Goal: Task Accomplishment & Management: Use online tool/utility

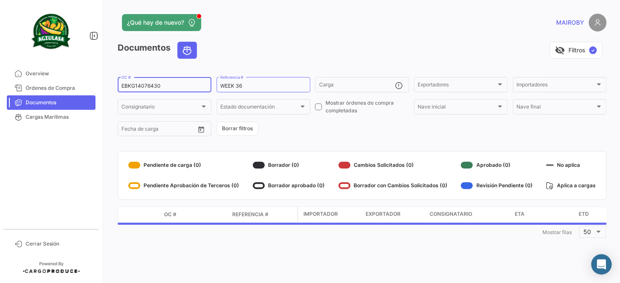
drag, startPoint x: 145, startPoint y: 87, endPoint x: 102, endPoint y: 89, distance: 43.1
click at [102, 89] on mat-sidenav-container "Overview Órdenes de Compra Documentos Cargas Marítimas Cerrar Sesión ¿Qué hay d…" at bounding box center [310, 141] width 620 height 283
paste input "65057"
type input "EBKG14065057"
click at [311, 124] on form "EBKG14065057 OC # WEEK 36 Referencia # Carga Exportadores Exportadores Importad…" at bounding box center [362, 107] width 489 height 62
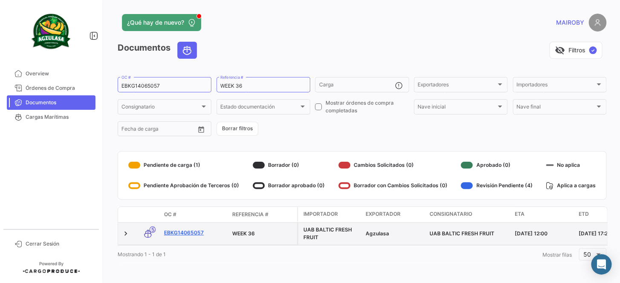
click at [182, 230] on link "EBKG14065057" at bounding box center [194, 233] width 61 height 8
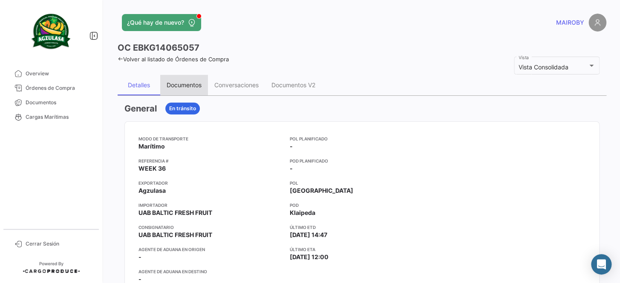
click at [196, 92] on div "Documentos" at bounding box center [184, 85] width 48 height 20
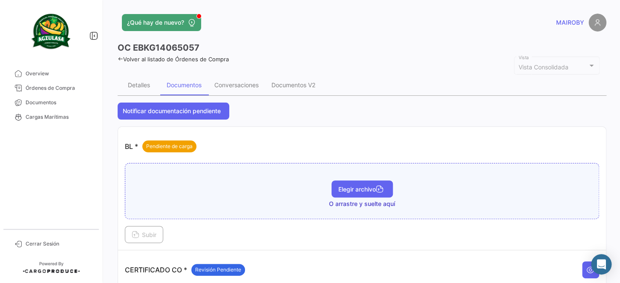
click at [363, 187] on span "Elegir archivo" at bounding box center [362, 189] width 48 height 7
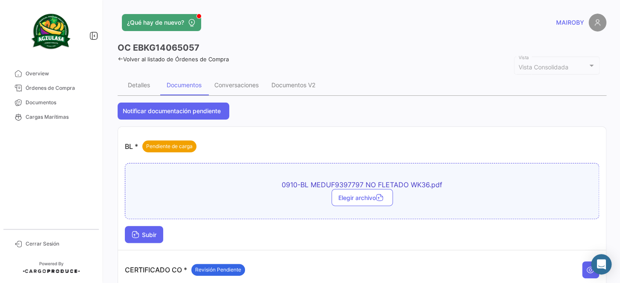
click at [136, 237] on icon at bounding box center [136, 236] width 8 height 8
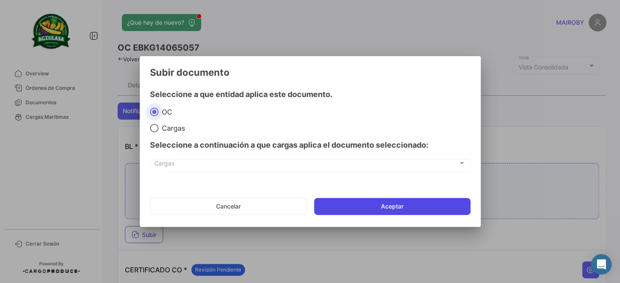
click at [405, 210] on button "Aceptar" at bounding box center [392, 206] width 156 height 17
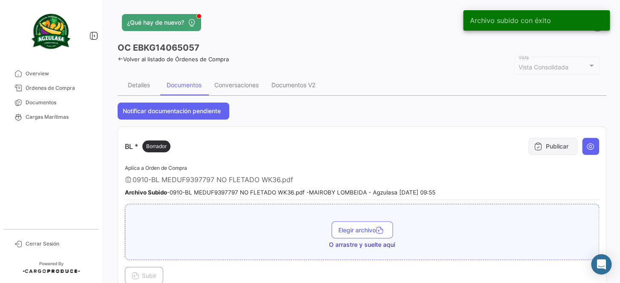
click at [547, 148] on button "Publicar" at bounding box center [552, 146] width 49 height 17
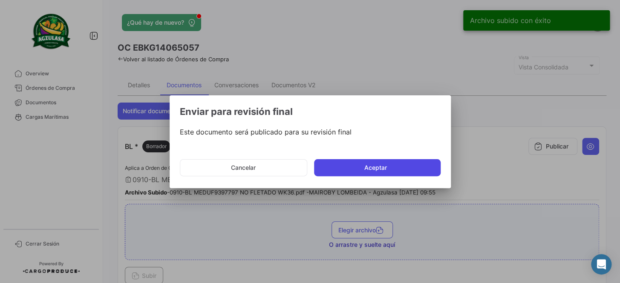
click at [404, 169] on button "Aceptar" at bounding box center [377, 167] width 127 height 17
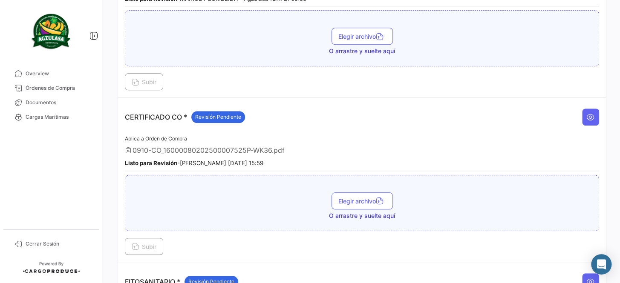
scroll to position [193, 0]
drag, startPoint x: 49, startPoint y: 108, endPoint x: 78, endPoint y: 112, distance: 29.2
click at [49, 108] on link "Documentos" at bounding box center [51, 102] width 89 height 14
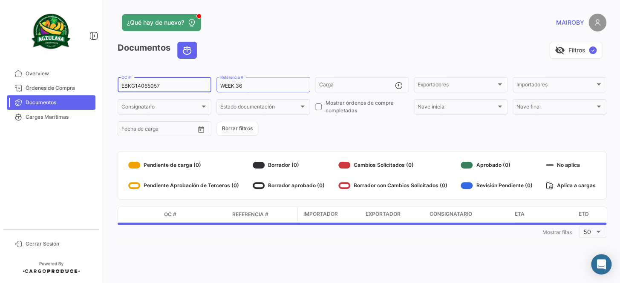
drag, startPoint x: 161, startPoint y: 85, endPoint x: 140, endPoint y: 87, distance: 20.5
click at [101, 87] on mat-sidenav-container "Overview Órdenes de Compra Documentos Cargas Marítimas Cerrar Sesión ¿Qué hay d…" at bounding box center [310, 141] width 620 height 283
paste input "GYE500204800"
type input "GYE500204800"
click at [289, 125] on form "GYE500204800 OC # WEEK 36 Referencia # Carga Exportadores Exportadores Importad…" at bounding box center [362, 107] width 489 height 62
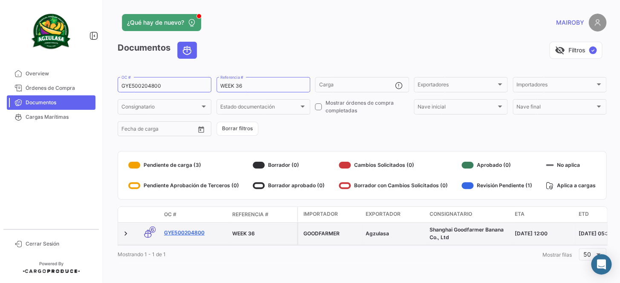
click at [198, 231] on link "GYE500204800" at bounding box center [194, 233] width 61 height 8
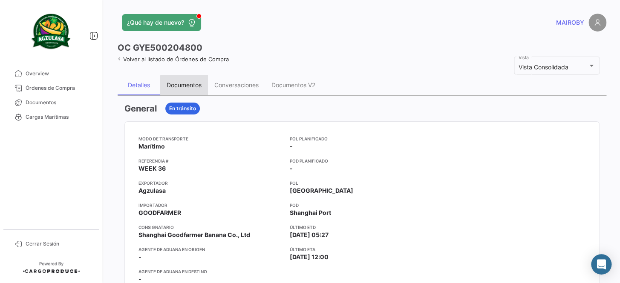
click at [188, 85] on div "Documentos" at bounding box center [184, 84] width 35 height 7
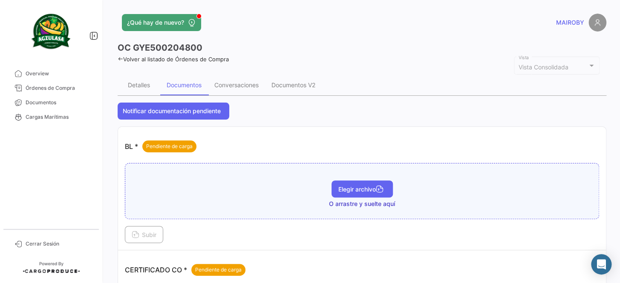
click at [348, 189] on span "Elegir archivo" at bounding box center [362, 189] width 48 height 7
click at [349, 188] on span "Elegir archivo" at bounding box center [362, 189] width 48 height 7
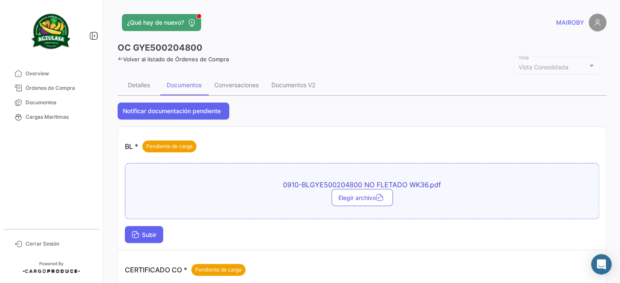
click at [156, 234] on span "Subir" at bounding box center [144, 234] width 25 height 7
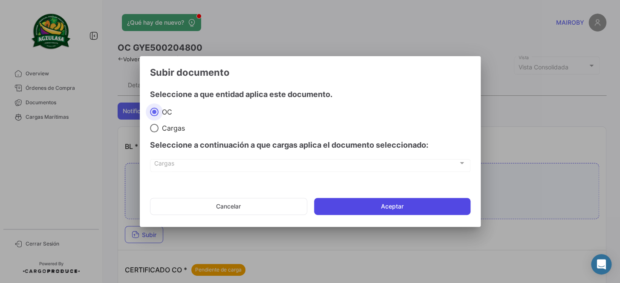
click at [376, 201] on button "Aceptar" at bounding box center [392, 206] width 156 height 17
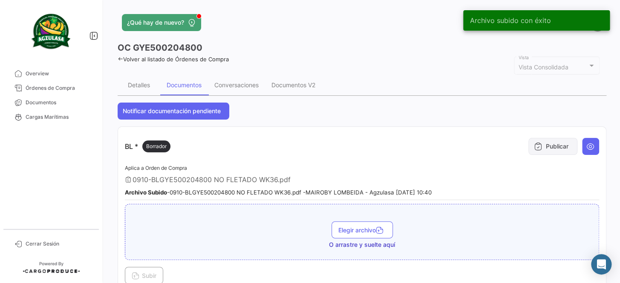
click at [542, 149] on button "Publicar" at bounding box center [552, 146] width 49 height 17
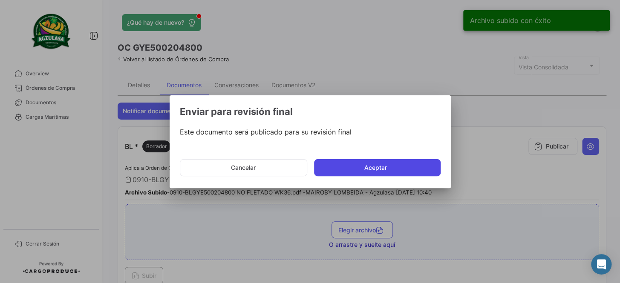
click at [392, 170] on button "Aceptar" at bounding box center [377, 167] width 127 height 17
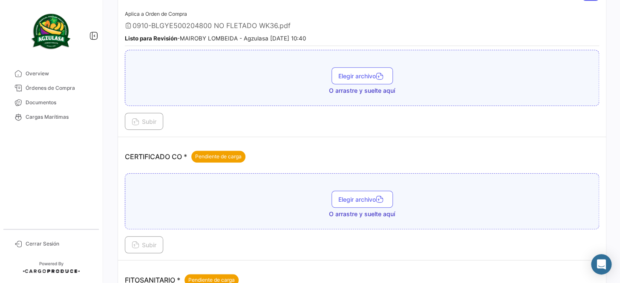
scroll to position [155, 0]
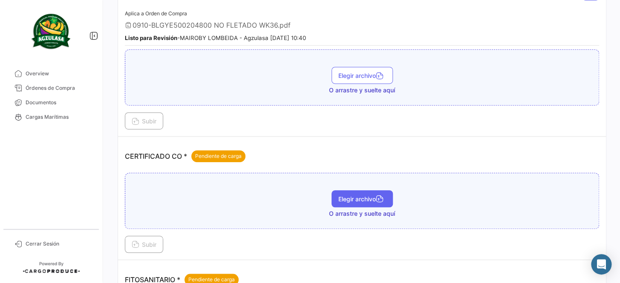
click at [361, 193] on button "Elegir archivo" at bounding box center [362, 198] width 61 height 17
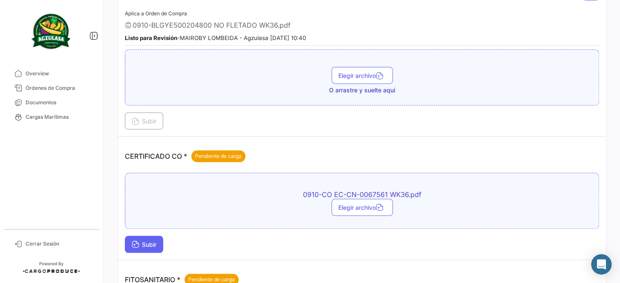
click at [150, 243] on span "Subir" at bounding box center [144, 244] width 25 height 7
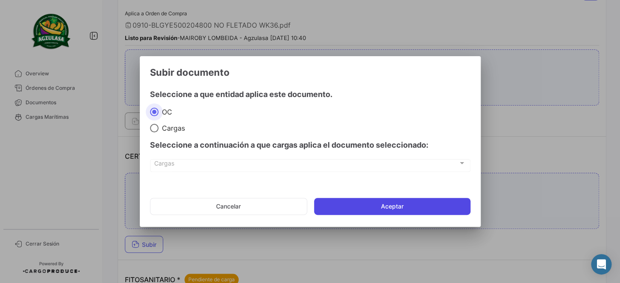
click at [392, 211] on button "Aceptar" at bounding box center [392, 206] width 156 height 17
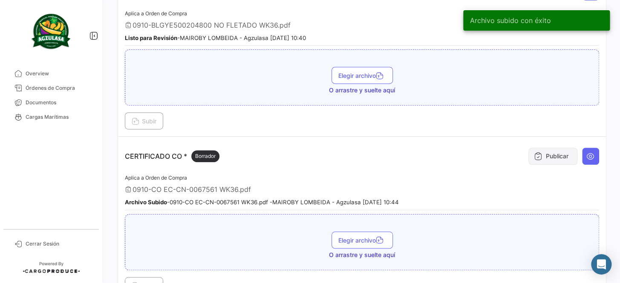
click at [542, 158] on button "Publicar" at bounding box center [552, 156] width 49 height 17
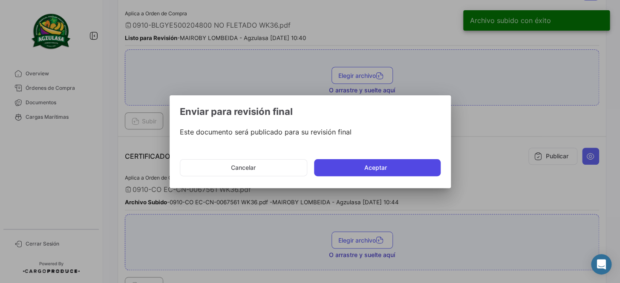
click at [410, 170] on button "Aceptar" at bounding box center [377, 167] width 127 height 17
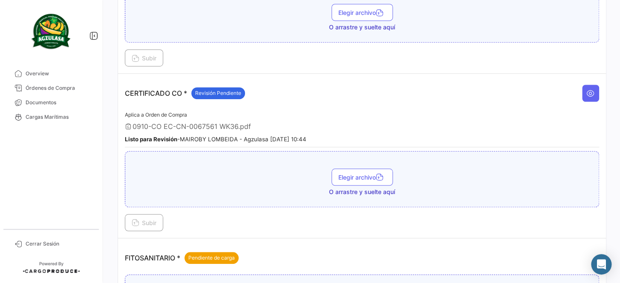
scroll to position [271, 0]
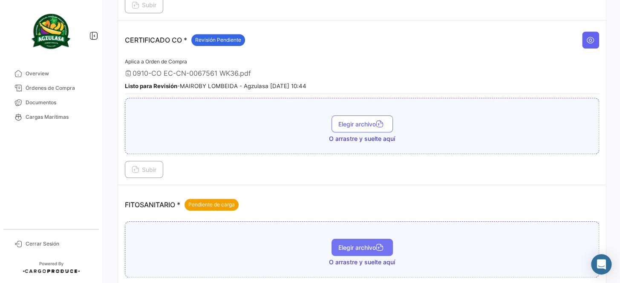
click at [359, 244] on span "Elegir archivo" at bounding box center [362, 247] width 48 height 7
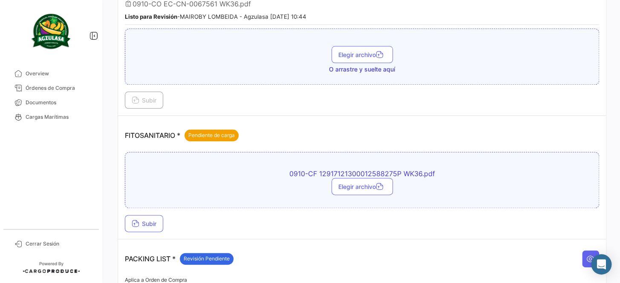
scroll to position [349, 0]
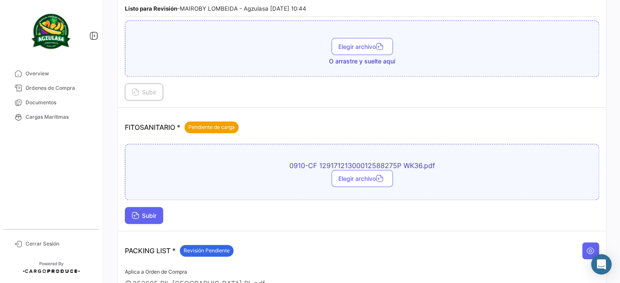
click at [160, 211] on button "Subir" at bounding box center [144, 215] width 38 height 17
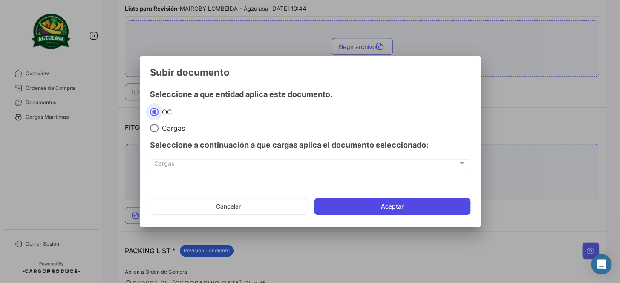
click at [393, 201] on button "Aceptar" at bounding box center [392, 206] width 156 height 17
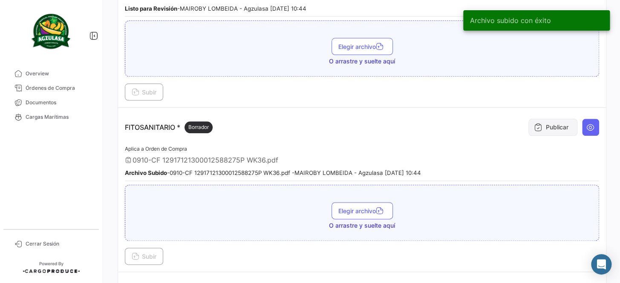
click at [545, 128] on button "Publicar" at bounding box center [552, 127] width 49 height 17
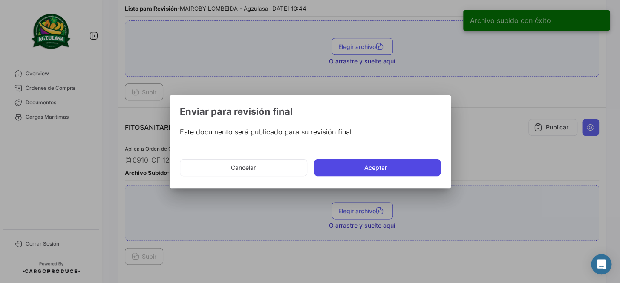
click at [365, 168] on button "Aceptar" at bounding box center [377, 167] width 127 height 17
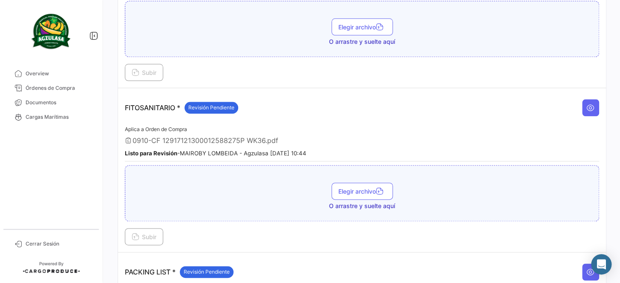
scroll to position [387, 0]
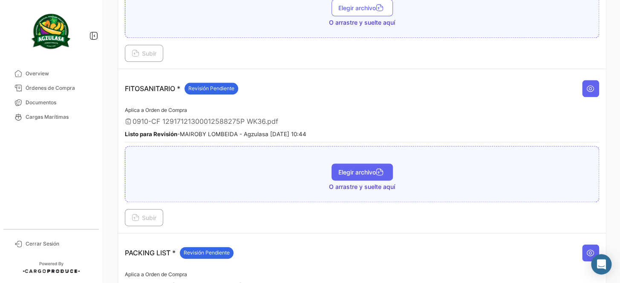
click at [371, 169] on span "Elegir archivo" at bounding box center [362, 172] width 48 height 7
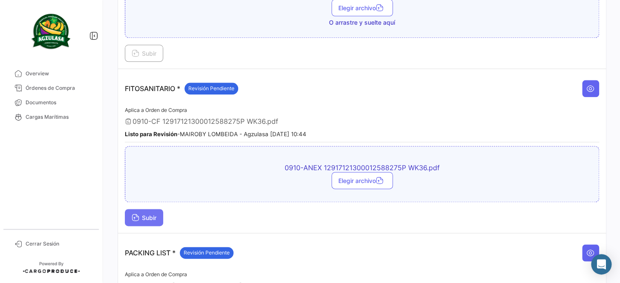
click at [130, 211] on button "Subir" at bounding box center [144, 217] width 38 height 17
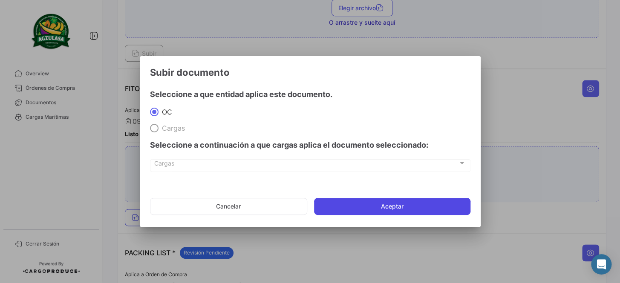
click at [390, 204] on button "Aceptar" at bounding box center [392, 206] width 156 height 17
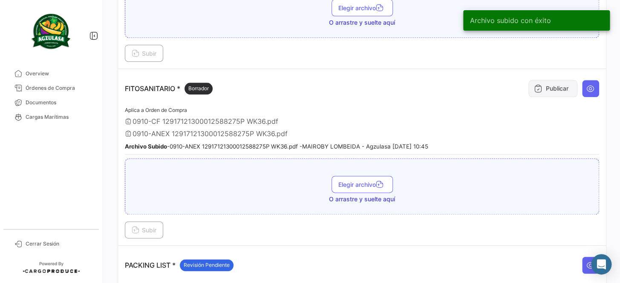
click at [537, 85] on icon at bounding box center [538, 88] width 9 height 9
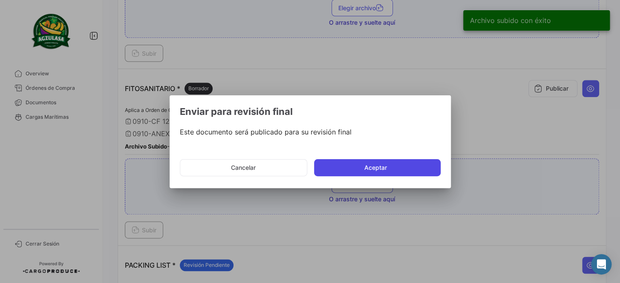
click at [366, 170] on button "Aceptar" at bounding box center [377, 167] width 127 height 17
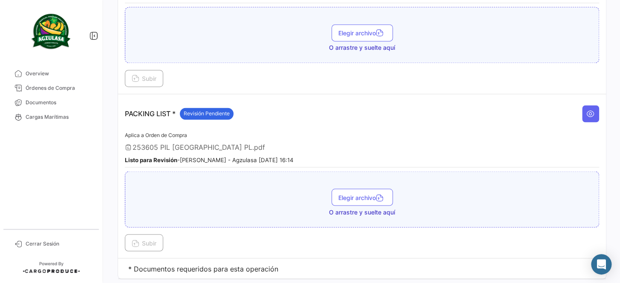
scroll to position [556, 0]
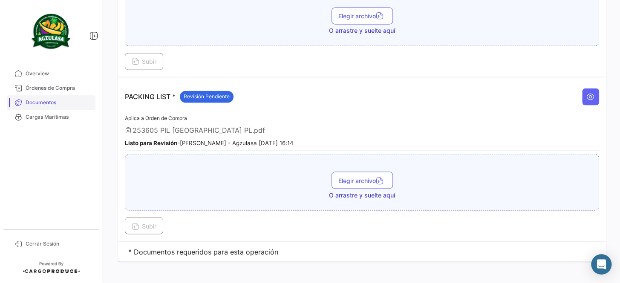
drag, startPoint x: 60, startPoint y: 101, endPoint x: 65, endPoint y: 98, distance: 5.3
click at [60, 101] on span "Documentos" at bounding box center [59, 103] width 66 height 8
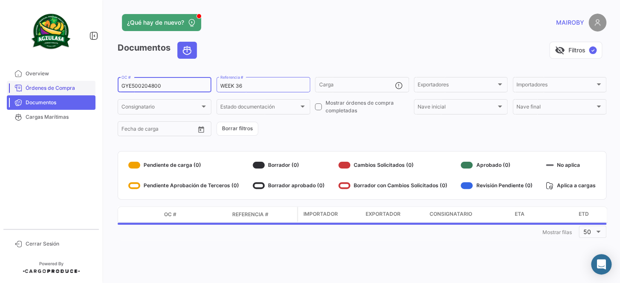
drag, startPoint x: 180, startPoint y: 87, endPoint x: 91, endPoint y: 91, distance: 88.7
click at [91, 91] on mat-sidenav-container "Overview Órdenes de Compra Documentos Cargas Marítimas Cerrar Sesión ¿Qué hay d…" at bounding box center [310, 141] width 620 height 283
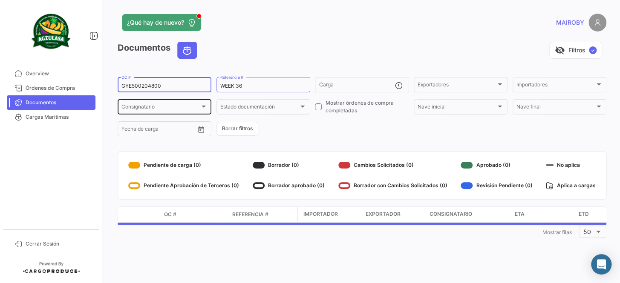
paste input "ZIMUGYL00021118"
type input "ZIMUGYL00021118"
click at [274, 126] on form "ZIMUGYL00021118 OC # WEEK 36 Referencia # Carga Exportadores Exportadores Impor…" at bounding box center [362, 107] width 489 height 62
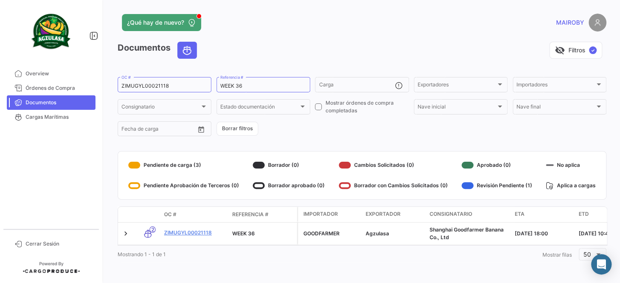
scroll to position [6, 0]
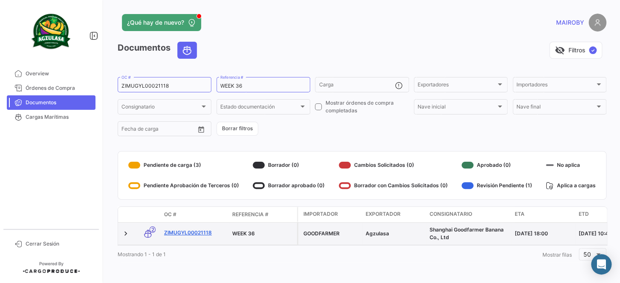
click at [198, 229] on link "ZIMUGYL00021118" at bounding box center [194, 233] width 61 height 8
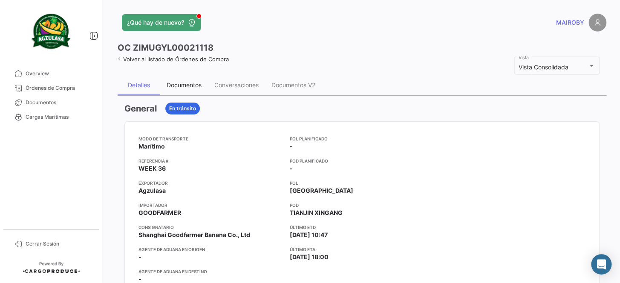
click at [198, 85] on div "Documentos" at bounding box center [184, 84] width 35 height 7
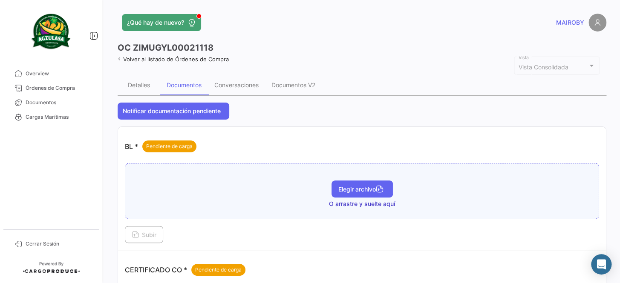
click at [369, 188] on span "Elegir archivo" at bounding box center [362, 189] width 48 height 7
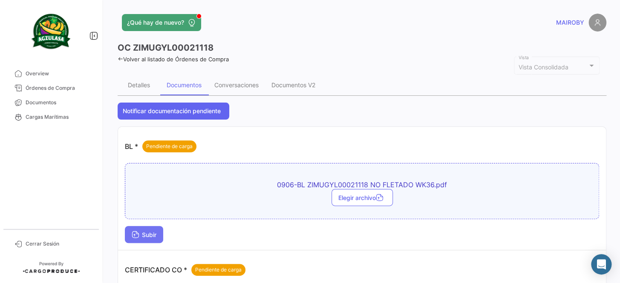
click at [142, 234] on span "Subir" at bounding box center [144, 234] width 25 height 7
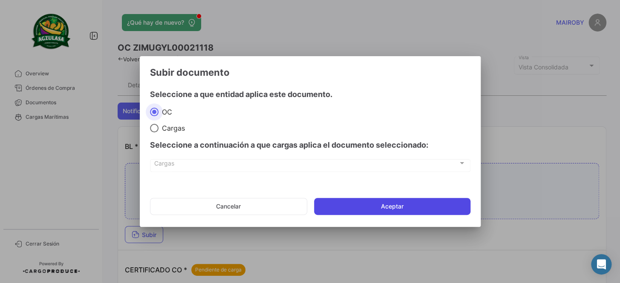
click at [354, 206] on button "Aceptar" at bounding box center [392, 206] width 156 height 17
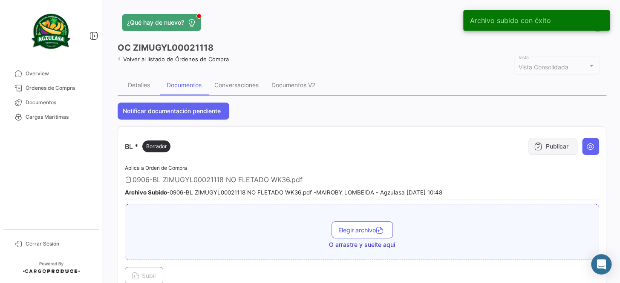
click at [534, 149] on icon at bounding box center [538, 146] width 9 height 9
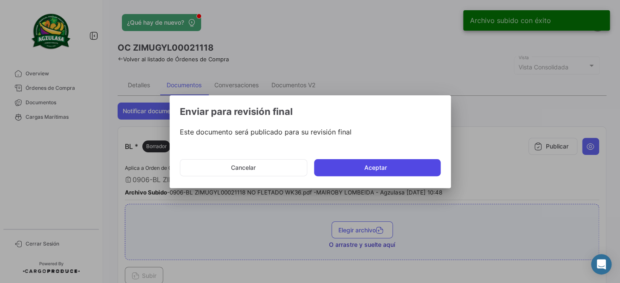
click at [377, 171] on button "Aceptar" at bounding box center [377, 167] width 127 height 17
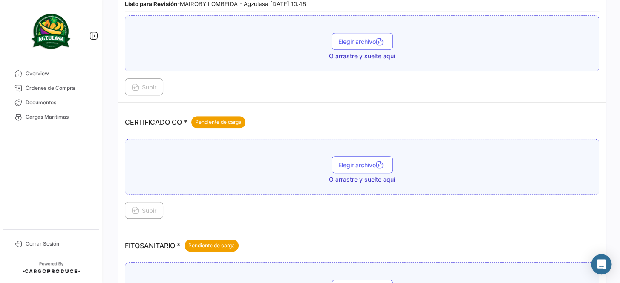
scroll to position [193, 0]
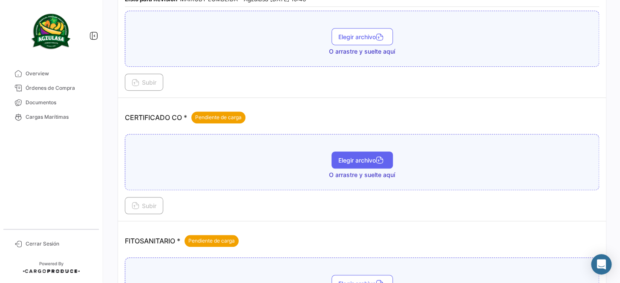
click at [367, 154] on button "Elegir archivo" at bounding box center [362, 160] width 61 height 17
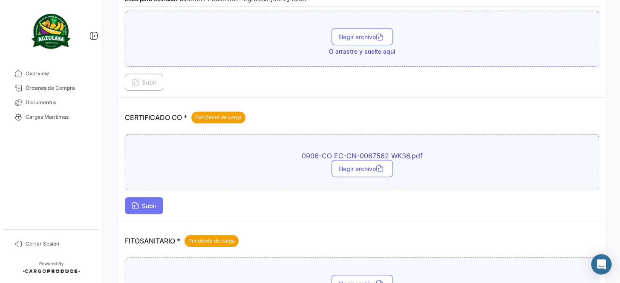
click at [159, 201] on button "Subir" at bounding box center [144, 205] width 38 height 17
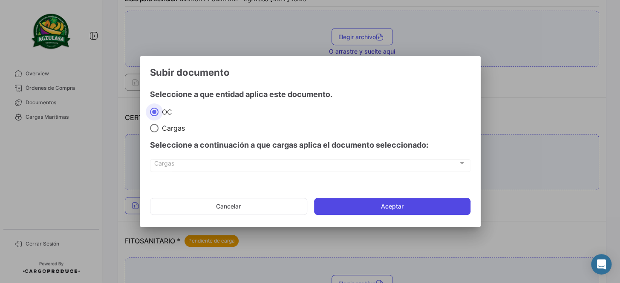
click at [376, 202] on button "Aceptar" at bounding box center [392, 206] width 156 height 17
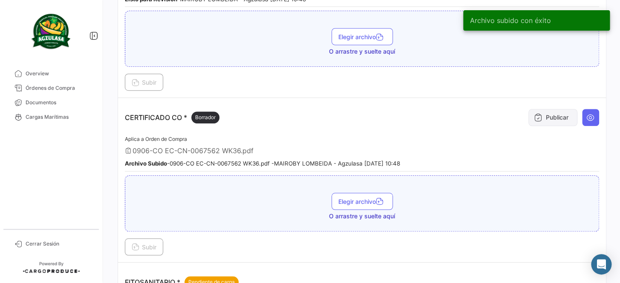
click at [550, 115] on button "Publicar" at bounding box center [552, 117] width 49 height 17
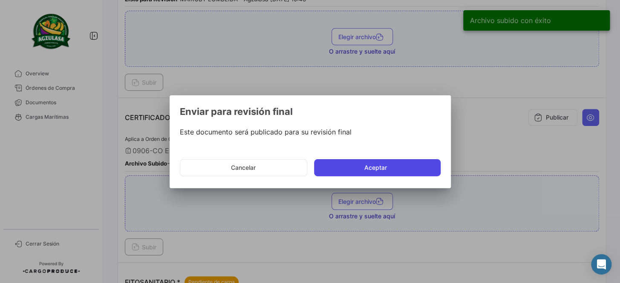
click at [369, 171] on button "Aceptar" at bounding box center [377, 167] width 127 height 17
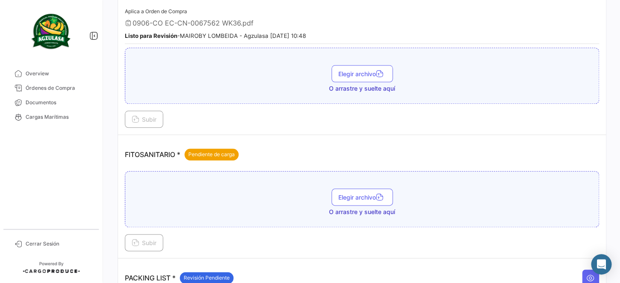
scroll to position [349, 0]
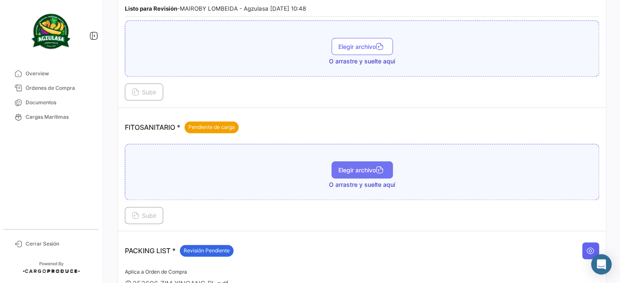
click at [370, 167] on span "Elegir archivo" at bounding box center [362, 170] width 48 height 7
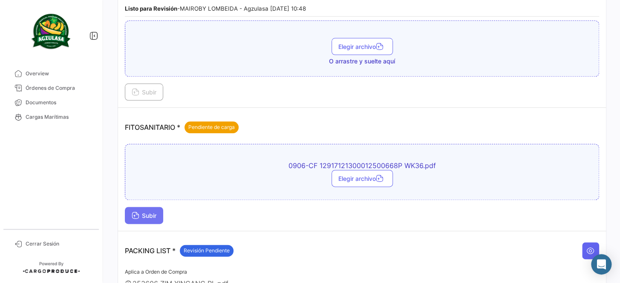
click at [149, 212] on span "Subir" at bounding box center [144, 215] width 25 height 7
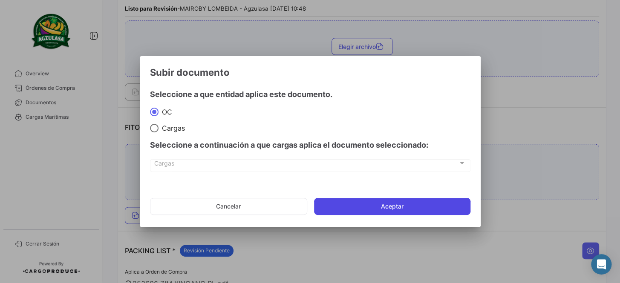
click at [417, 199] on button "Aceptar" at bounding box center [392, 206] width 156 height 17
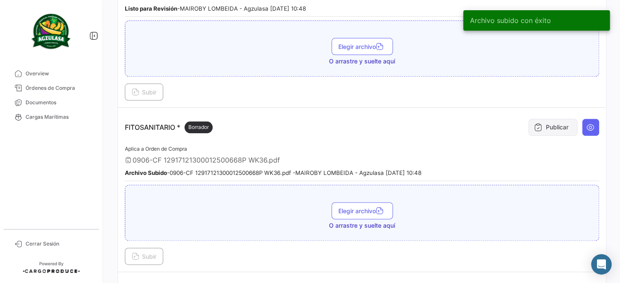
click at [551, 122] on button "Publicar" at bounding box center [552, 127] width 49 height 17
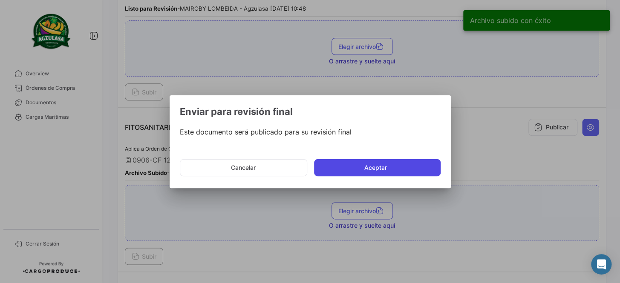
click at [379, 165] on button "Aceptar" at bounding box center [377, 167] width 127 height 17
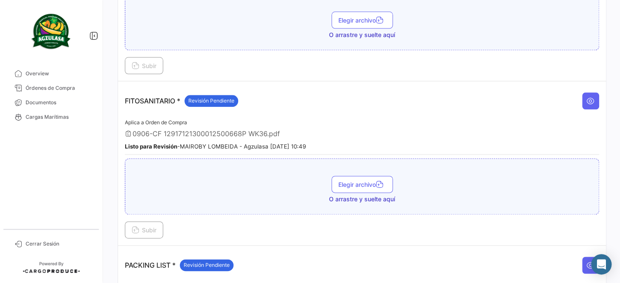
scroll to position [387, 0]
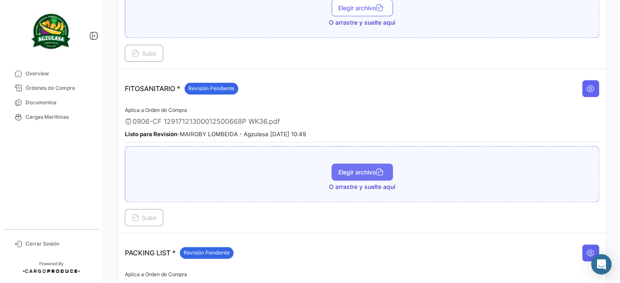
click at [364, 169] on span "Elegir archivo" at bounding box center [362, 172] width 48 height 7
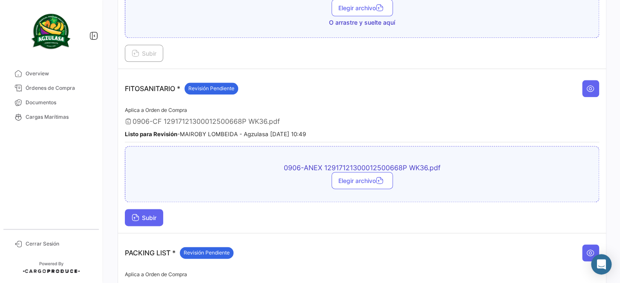
click at [153, 214] on span "Subir" at bounding box center [144, 217] width 25 height 7
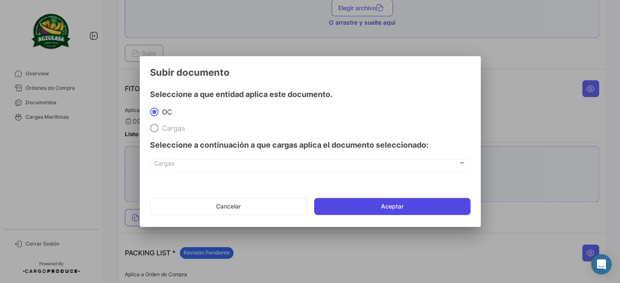
click at [426, 198] on button "Aceptar" at bounding box center [392, 206] width 156 height 17
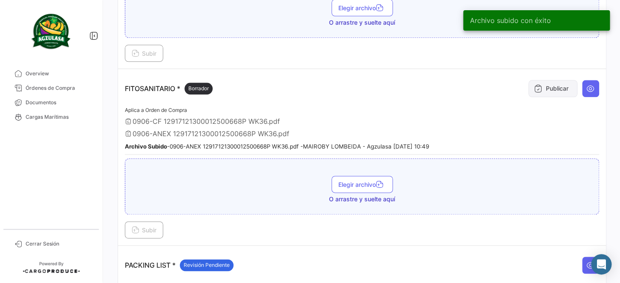
click at [540, 87] on button "Publicar" at bounding box center [552, 88] width 49 height 17
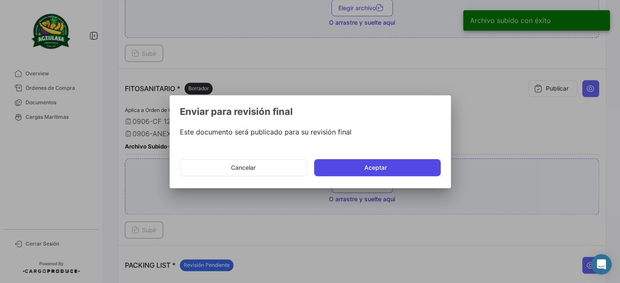
click at [368, 163] on button "Aceptar" at bounding box center [377, 167] width 127 height 17
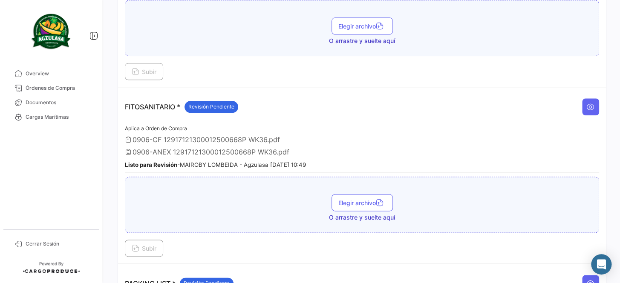
scroll to position [362, 0]
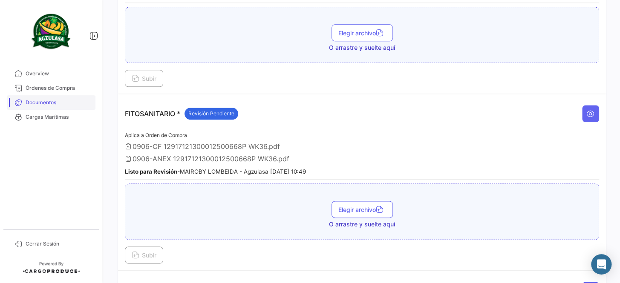
drag, startPoint x: 76, startPoint y: 103, endPoint x: 88, endPoint y: 103, distance: 12.4
click at [76, 103] on span "Documentos" at bounding box center [59, 103] width 66 height 8
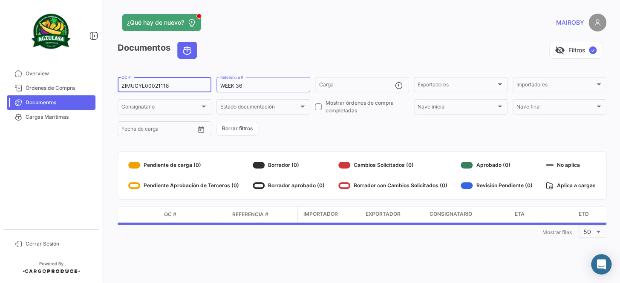
drag, startPoint x: 133, startPoint y: 84, endPoint x: 100, endPoint y: 84, distance: 32.8
click at [100, 84] on mat-sidenav-container "Overview Órdenes de Compra Documentos Cargas Marítimas Cerrar Sesión ¿Qué hay d…" at bounding box center [310, 141] width 620 height 283
paste input "GQL04128"
type input "GQL0412818"
click at [328, 132] on form "GQL0412818 OC # WEEK 36 Referencia # Carga Exportadores Exportadores Importador…" at bounding box center [362, 107] width 489 height 62
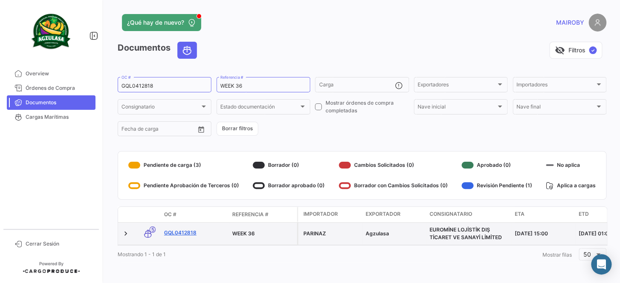
click at [186, 231] on link "GQL0412818" at bounding box center [194, 233] width 61 height 8
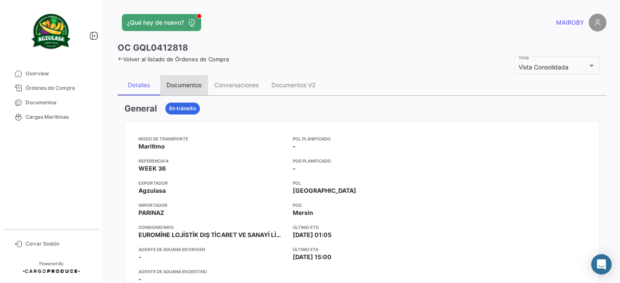
click at [191, 86] on div "Documentos" at bounding box center [184, 84] width 35 height 7
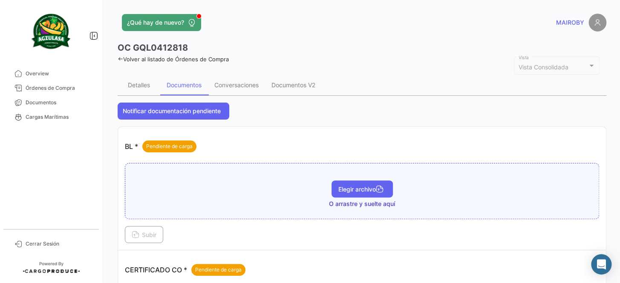
click at [355, 182] on button "Elegir archivo" at bounding box center [362, 189] width 61 height 17
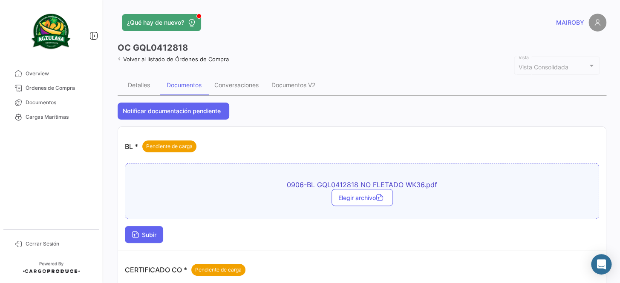
click at [145, 232] on span "Subir" at bounding box center [144, 234] width 25 height 7
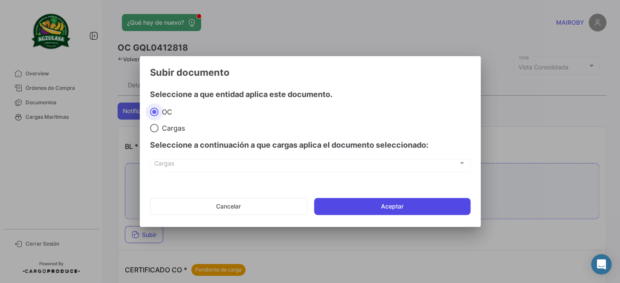
click at [417, 205] on button "Aceptar" at bounding box center [392, 206] width 156 height 17
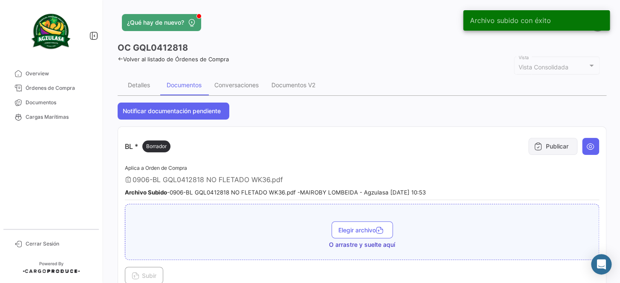
click at [548, 144] on button "Publicar" at bounding box center [552, 146] width 49 height 17
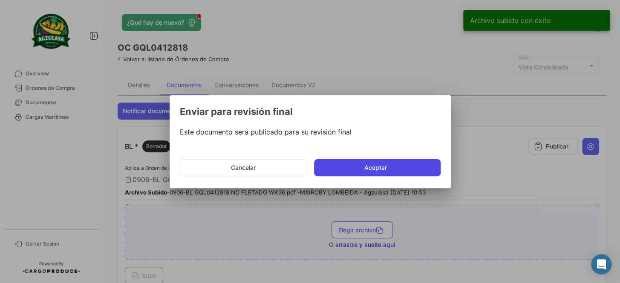
click at [389, 167] on button "Aceptar" at bounding box center [377, 167] width 127 height 17
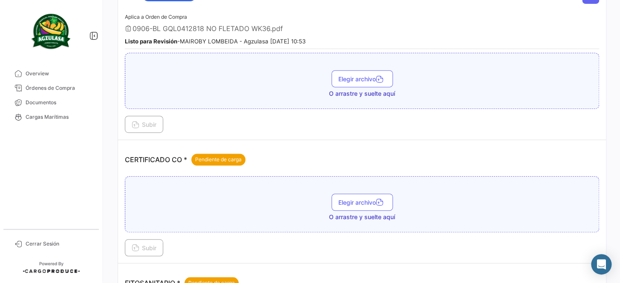
scroll to position [155, 0]
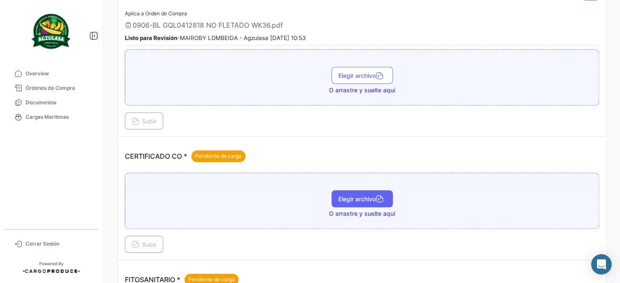
click at [358, 196] on span "Elegir archivo" at bounding box center [362, 199] width 48 height 7
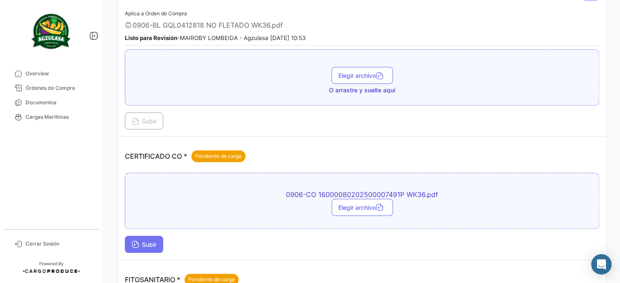
click at [151, 242] on span "Subir" at bounding box center [144, 244] width 25 height 7
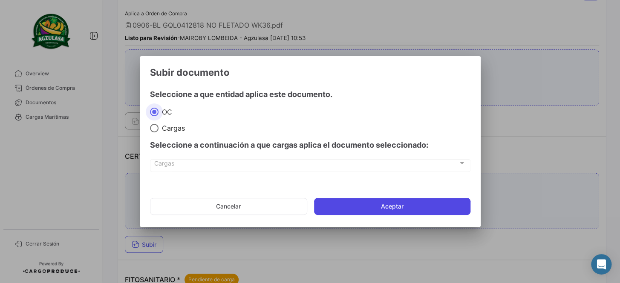
click at [379, 205] on button "Aceptar" at bounding box center [392, 206] width 156 height 17
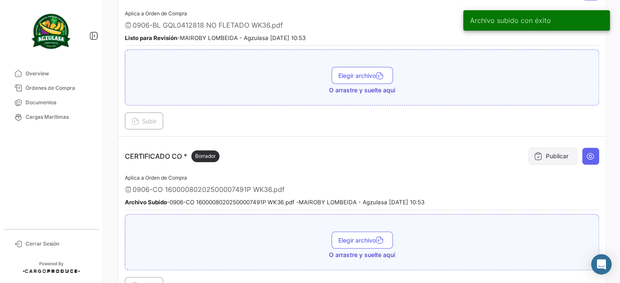
click at [546, 151] on button "Publicar" at bounding box center [552, 156] width 49 height 17
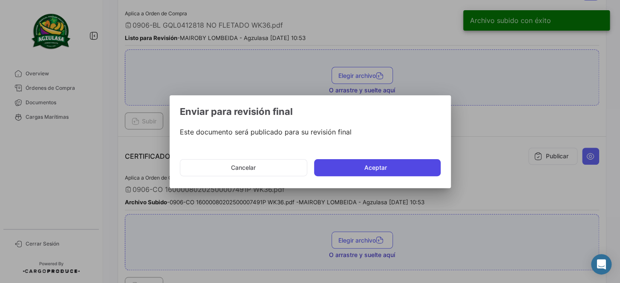
click at [343, 164] on button "Aceptar" at bounding box center [377, 167] width 127 height 17
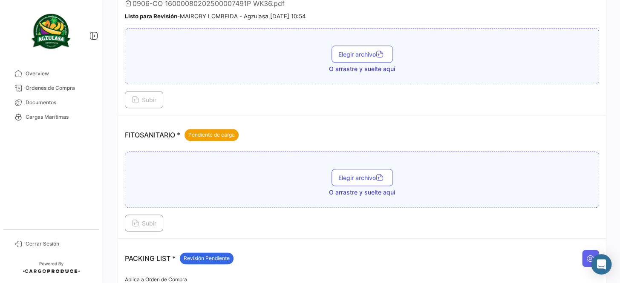
scroll to position [349, 0]
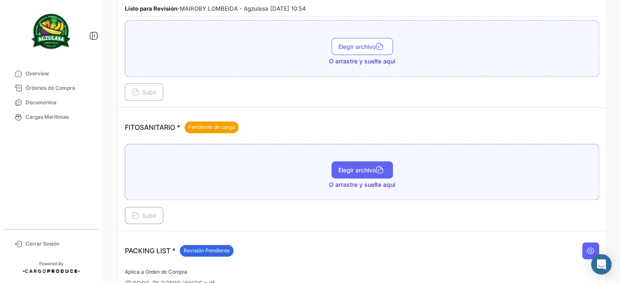
click at [358, 172] on button "Elegir archivo" at bounding box center [362, 170] width 61 height 17
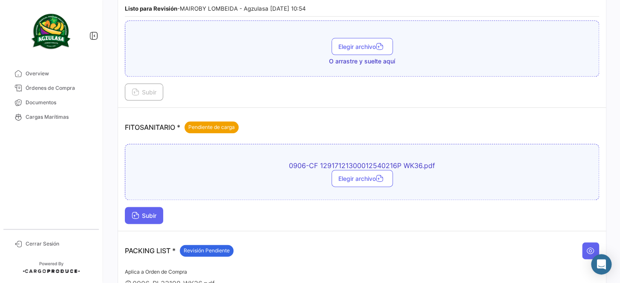
click at [144, 212] on span "Subir" at bounding box center [144, 215] width 25 height 7
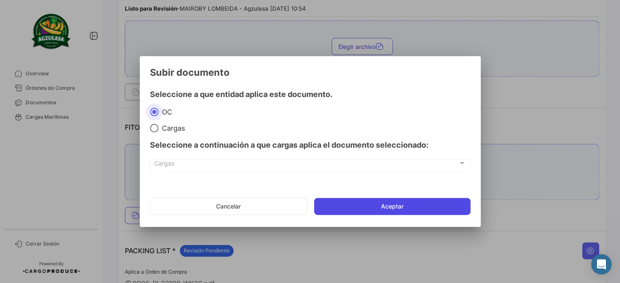
click at [370, 203] on button "Aceptar" at bounding box center [392, 206] width 156 height 17
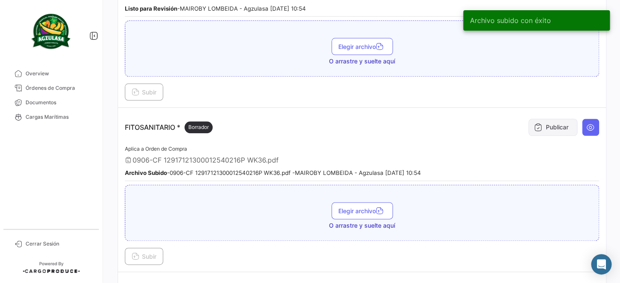
click at [542, 124] on button "Publicar" at bounding box center [552, 127] width 49 height 17
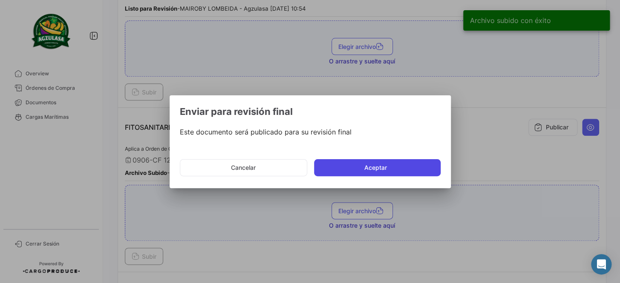
click at [378, 165] on button "Aceptar" at bounding box center [377, 167] width 127 height 17
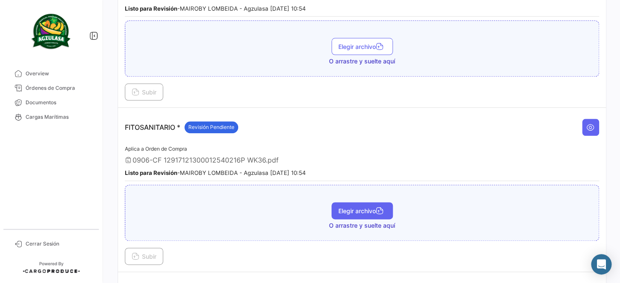
click at [362, 208] on span "Elegir archivo" at bounding box center [362, 211] width 48 height 7
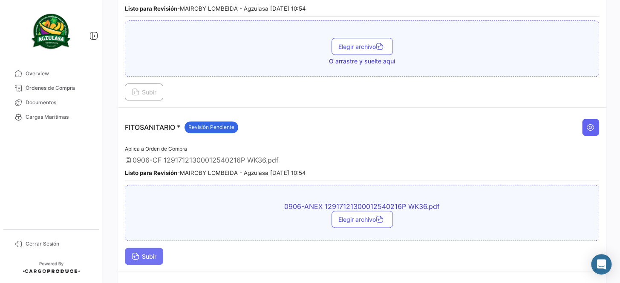
click at [152, 253] on span "Subir" at bounding box center [144, 256] width 25 height 7
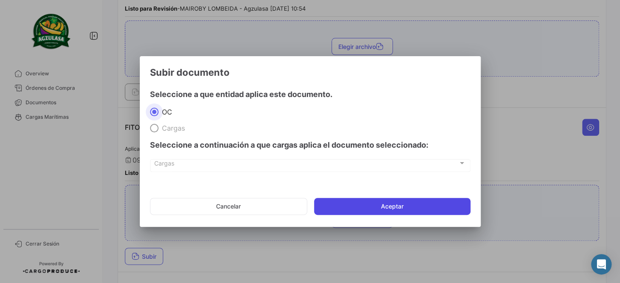
click at [379, 210] on button "Aceptar" at bounding box center [392, 206] width 156 height 17
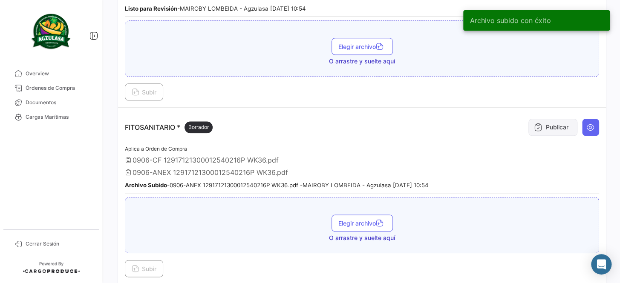
click at [554, 119] on button "Publicar" at bounding box center [552, 127] width 49 height 17
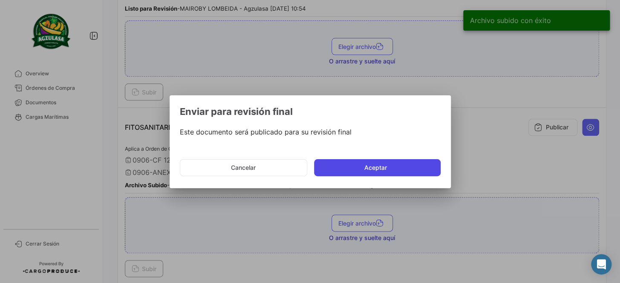
click at [391, 162] on button "Aceptar" at bounding box center [377, 167] width 127 height 17
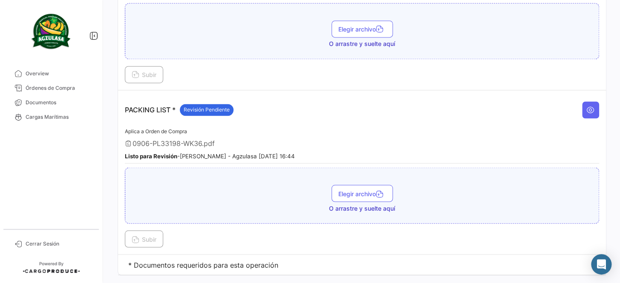
scroll to position [556, 0]
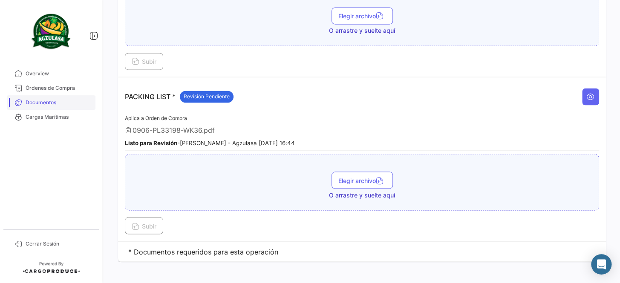
click at [58, 100] on span "Documentos" at bounding box center [59, 103] width 66 height 8
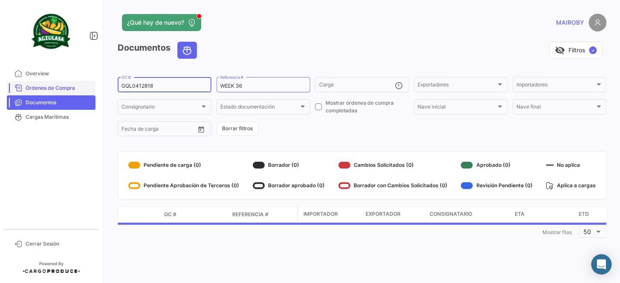
drag, startPoint x: 144, startPoint y: 84, endPoint x: 83, endPoint y: 87, distance: 61.9
click at [83, 87] on mat-sidenav-container "Overview Órdenes de Compra Documentos Cargas Marítimas Cerrar Sesión ¿Qué hay d…" at bounding box center [310, 141] width 620 height 283
drag, startPoint x: 105, startPoint y: 87, endPoint x: 89, endPoint y: 89, distance: 16.3
click at [89, 89] on mat-sidenav-container "Overview Órdenes de Compra Documentos Cargas Marítimas Cerrar Sesión ¿Qué hay d…" at bounding box center [310, 141] width 620 height 283
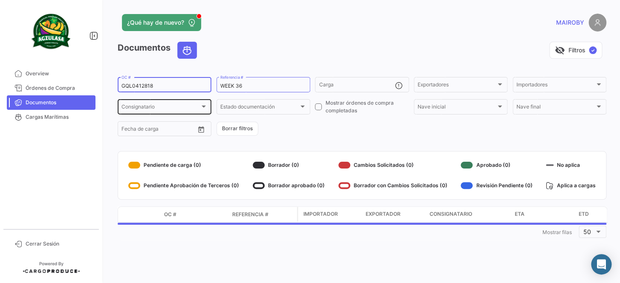
paste input "EBKG14065095"
type input "EBKG14065095"
click at [333, 135] on form "EBKG14065095 OC # WEEK 36 Referencia # Carga Exportadores Exportadores Importad…" at bounding box center [362, 107] width 489 height 62
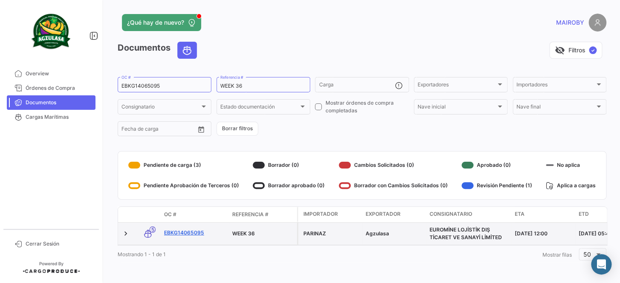
click at [190, 231] on link "EBKG14065095" at bounding box center [194, 233] width 61 height 8
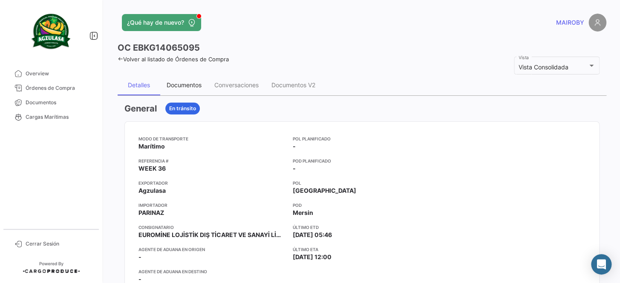
click at [192, 87] on div "Documentos" at bounding box center [184, 84] width 35 height 7
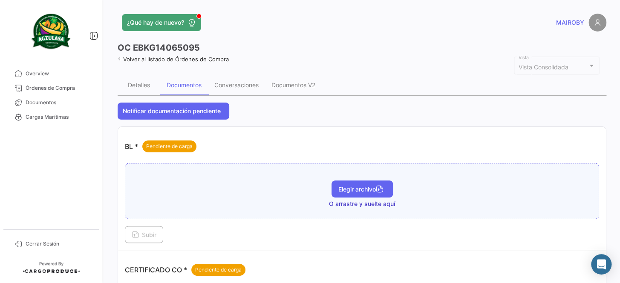
click at [352, 190] on span "Elegir archivo" at bounding box center [362, 189] width 48 height 7
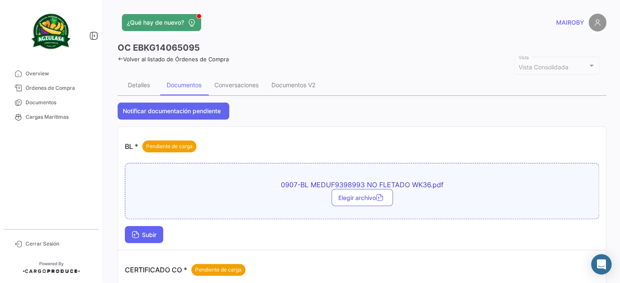
click at [146, 234] on span "Subir" at bounding box center [144, 234] width 25 height 7
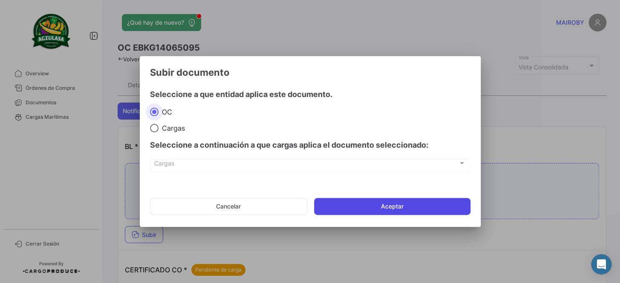
click at [387, 208] on button "Aceptar" at bounding box center [392, 206] width 156 height 17
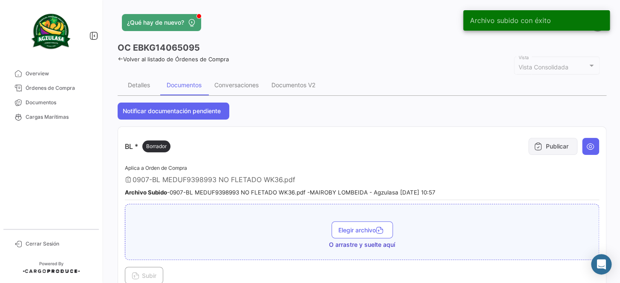
click at [549, 150] on button "Publicar" at bounding box center [552, 146] width 49 height 17
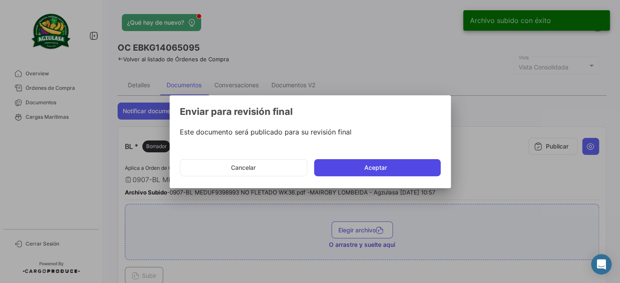
click at [379, 166] on button "Aceptar" at bounding box center [377, 167] width 127 height 17
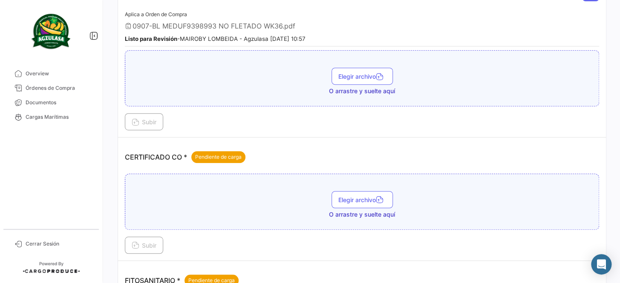
scroll to position [155, 0]
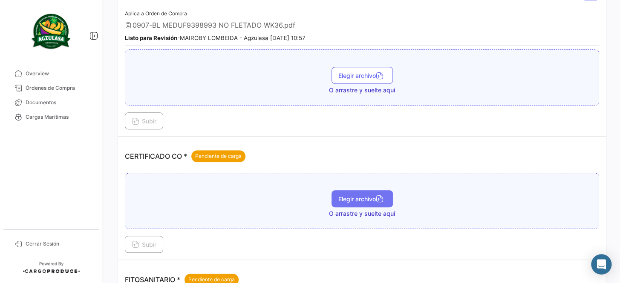
click at [366, 205] on button "Elegir archivo" at bounding box center [362, 198] width 61 height 17
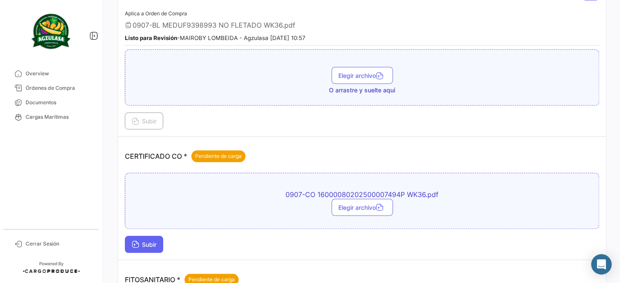
click at [146, 245] on span "Subir" at bounding box center [144, 244] width 25 height 7
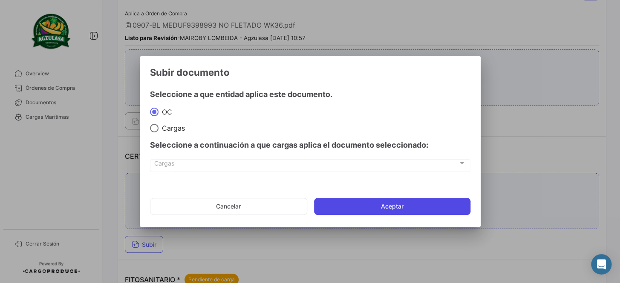
click at [370, 202] on button "Aceptar" at bounding box center [392, 206] width 156 height 17
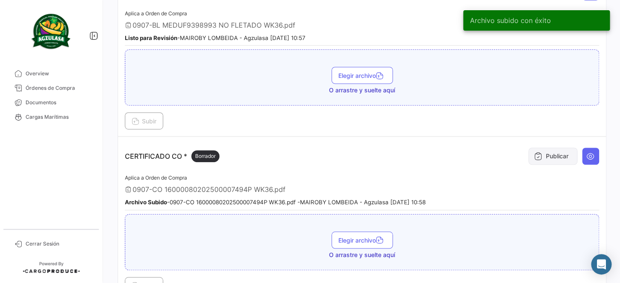
click at [543, 150] on button "Publicar" at bounding box center [552, 156] width 49 height 17
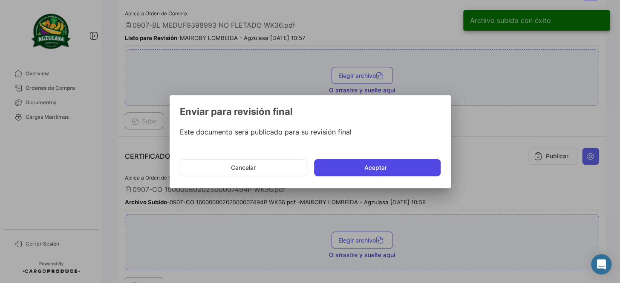
click at [365, 167] on button "Aceptar" at bounding box center [377, 167] width 127 height 17
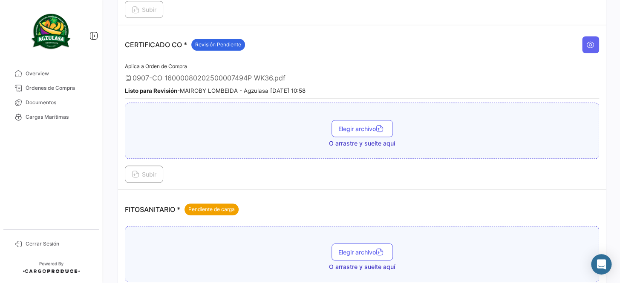
scroll to position [271, 0]
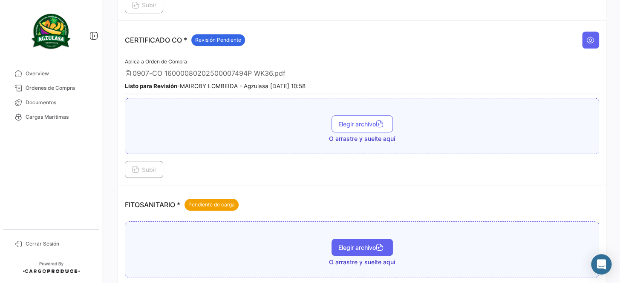
click at [372, 245] on span "Elegir archivo" at bounding box center [362, 247] width 48 height 7
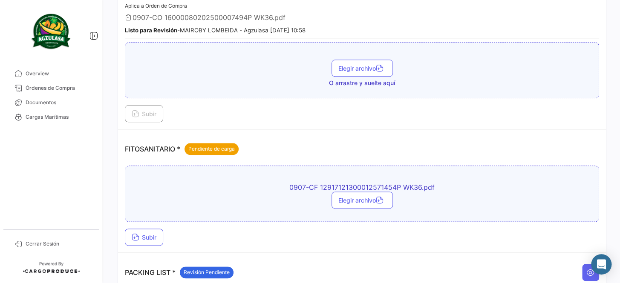
scroll to position [349, 0]
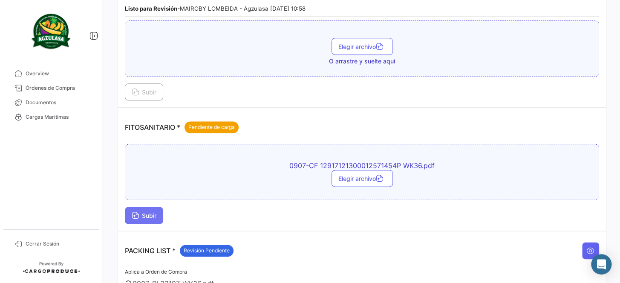
click at [153, 214] on span "Subir" at bounding box center [144, 215] width 25 height 7
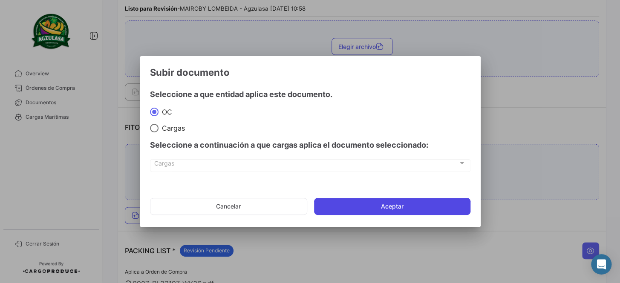
click at [367, 208] on button "Aceptar" at bounding box center [392, 206] width 156 height 17
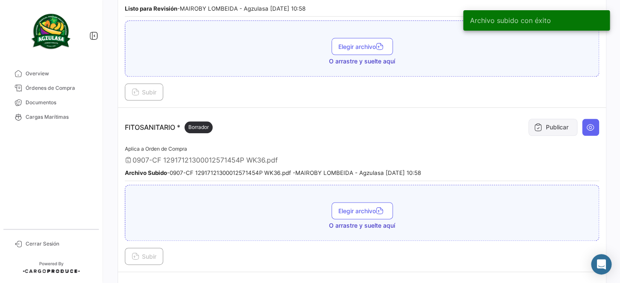
click at [540, 124] on button "Publicar" at bounding box center [552, 127] width 49 height 17
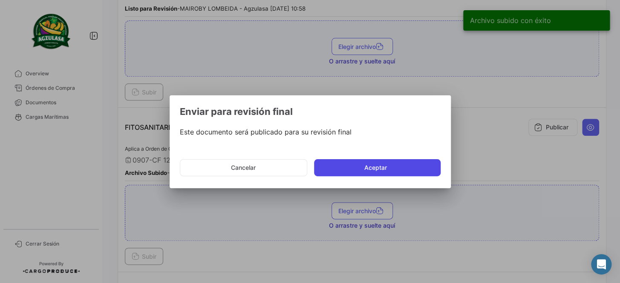
click at [382, 172] on button "Aceptar" at bounding box center [377, 167] width 127 height 17
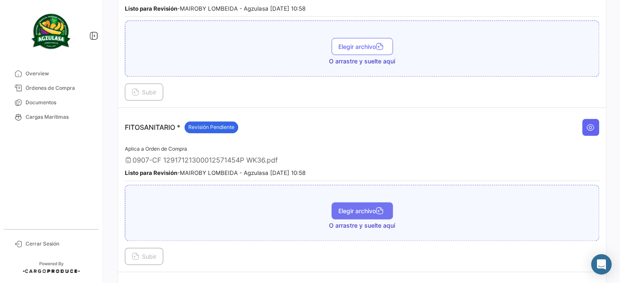
click at [361, 208] on span "Elegir archivo" at bounding box center [362, 211] width 48 height 7
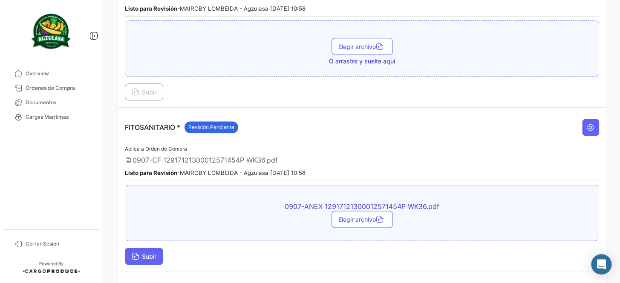
click at [149, 253] on span "Subir" at bounding box center [144, 256] width 25 height 7
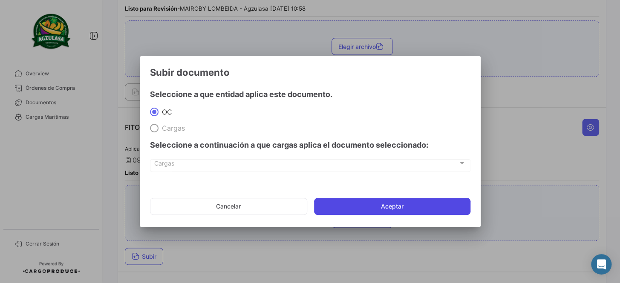
click at [379, 206] on button "Aceptar" at bounding box center [392, 206] width 156 height 17
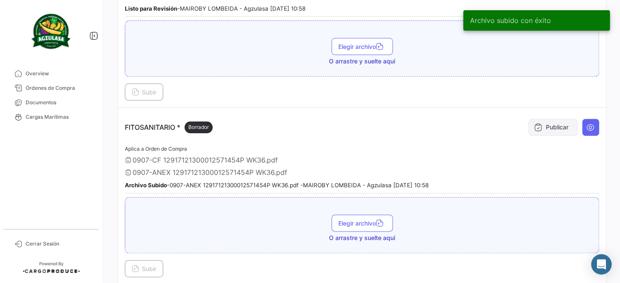
click at [561, 121] on button "Publicar" at bounding box center [552, 127] width 49 height 17
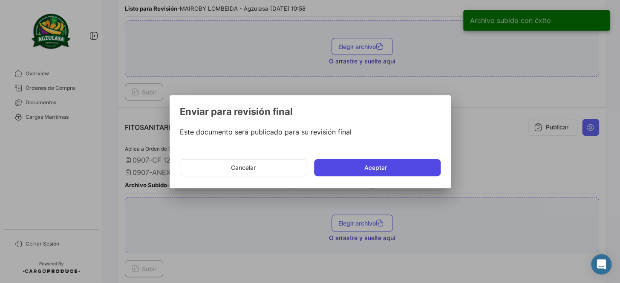
click at [357, 165] on button "Aceptar" at bounding box center [377, 167] width 127 height 17
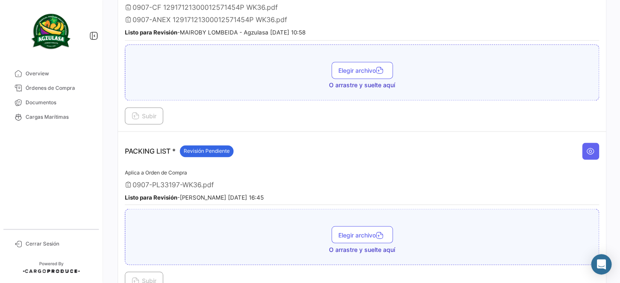
scroll to position [503, 0]
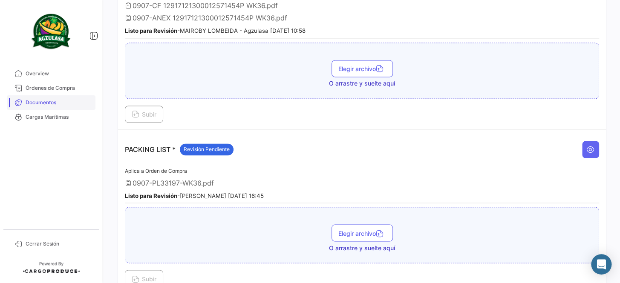
drag, startPoint x: 64, startPoint y: 103, endPoint x: 74, endPoint y: 97, distance: 11.7
click at [64, 103] on span "Documentos" at bounding box center [59, 103] width 66 height 8
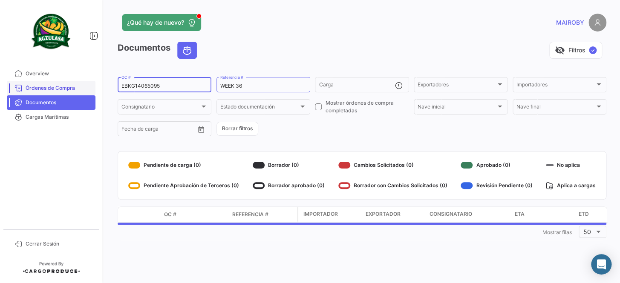
drag, startPoint x: 163, startPoint y: 84, endPoint x: 86, endPoint y: 90, distance: 77.4
click at [86, 90] on mat-sidenav-container "Overview Órdenes de Compra Documentos Cargas Marítimas Cerrar Sesión ¿Qué hay d…" at bounding box center [310, 141] width 620 height 283
paste input "258783907"
type input "258783907"
click at [294, 130] on form "258783907 OC # WEEK 36 Referencia # Carga Exportadores Exportadores Importadore…" at bounding box center [362, 107] width 489 height 62
